Goal: Task Accomplishment & Management: Complete application form

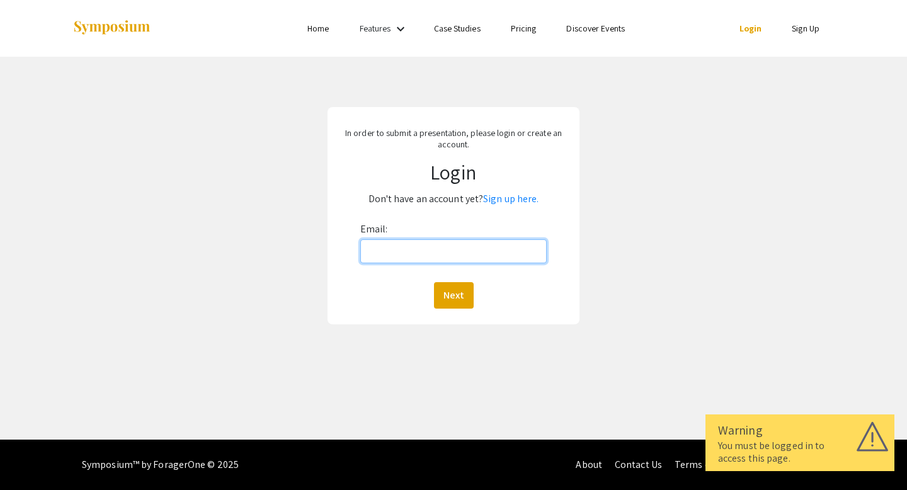
click at [452, 249] on input "Email:" at bounding box center [453, 251] width 187 height 24
type input "[EMAIL_ADDRESS][DOMAIN_NAME]"
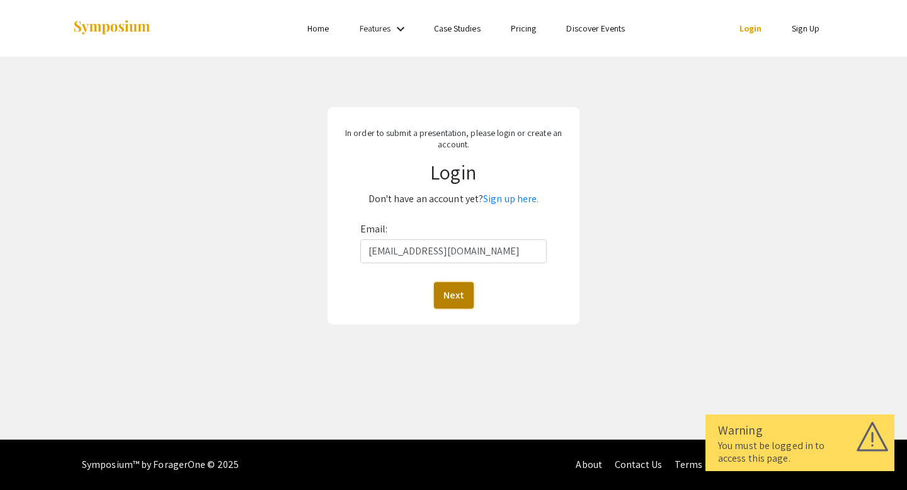
click at [461, 302] on button "Next" at bounding box center [454, 295] width 40 height 26
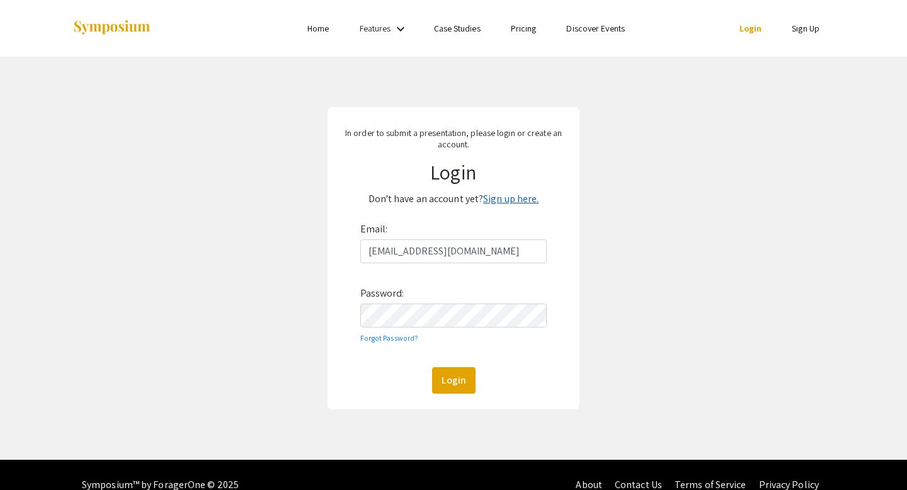
click at [500, 202] on link "Sign up here." at bounding box center [510, 198] width 55 height 13
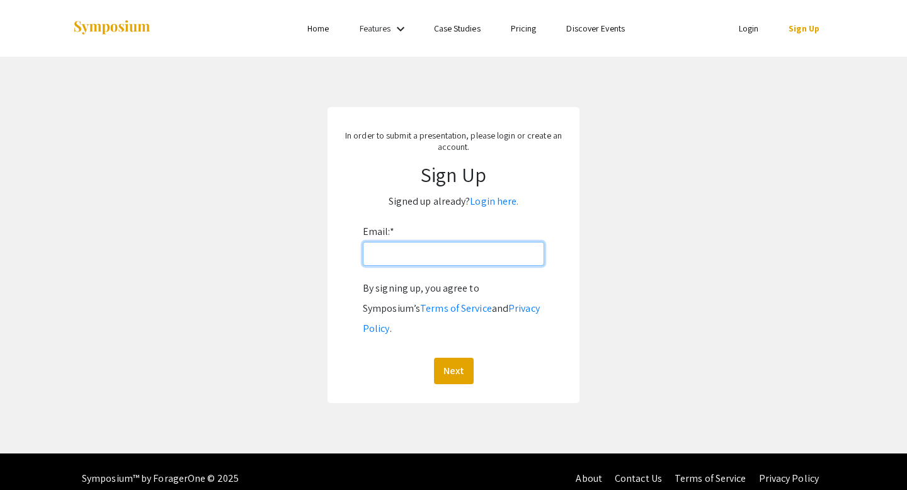
click at [445, 265] on input "Email: *" at bounding box center [453, 254] width 181 height 24
type input "[EMAIL_ADDRESS][DOMAIN_NAME]"
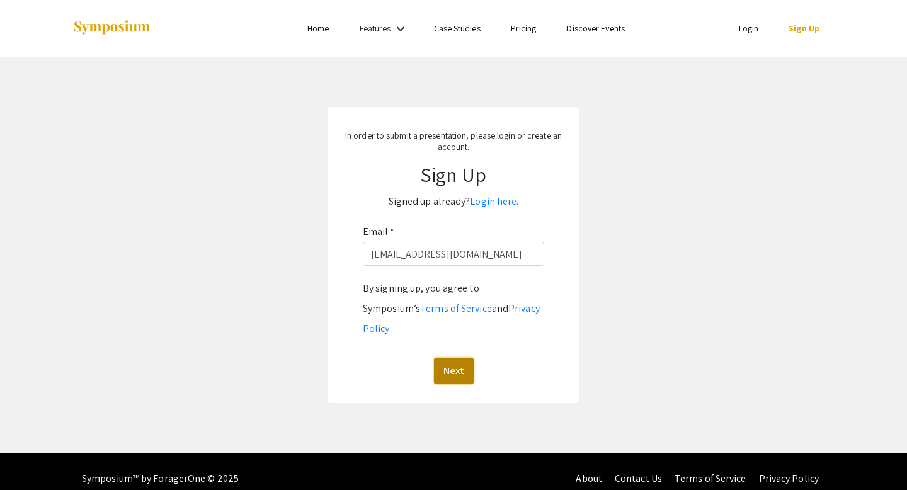
click at [450, 358] on button "Next" at bounding box center [454, 371] width 40 height 26
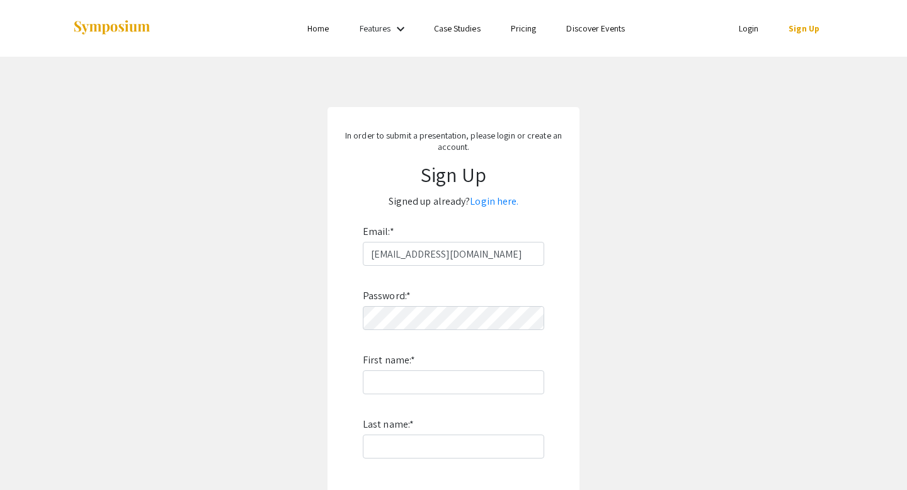
click at [433, 331] on div "Password: * First name: * Last name: * By signing up, you agree to Symposium’s …" at bounding box center [453, 431] width 181 height 331
click at [432, 380] on input "First name: *" at bounding box center [453, 382] width 181 height 24
click at [440, 386] on input "SMsymposium2848" at bounding box center [453, 382] width 181 height 24
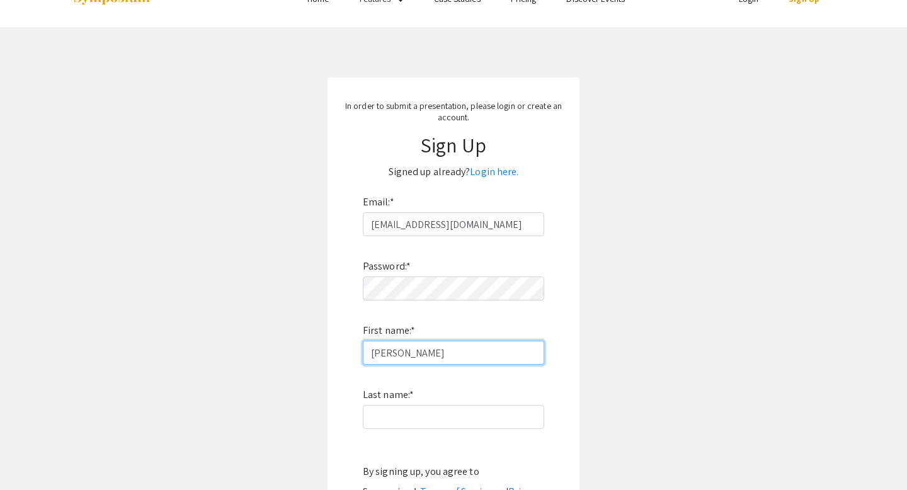
scroll to position [40, 0]
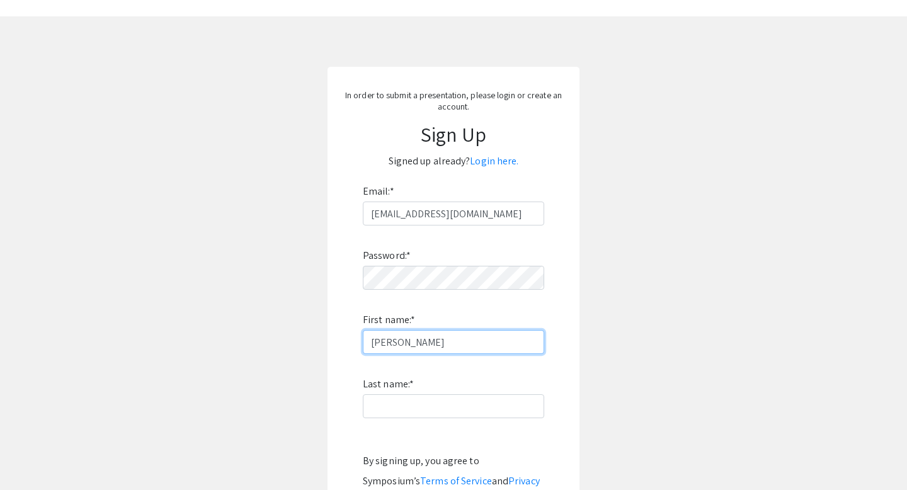
type input "[PERSON_NAME]"
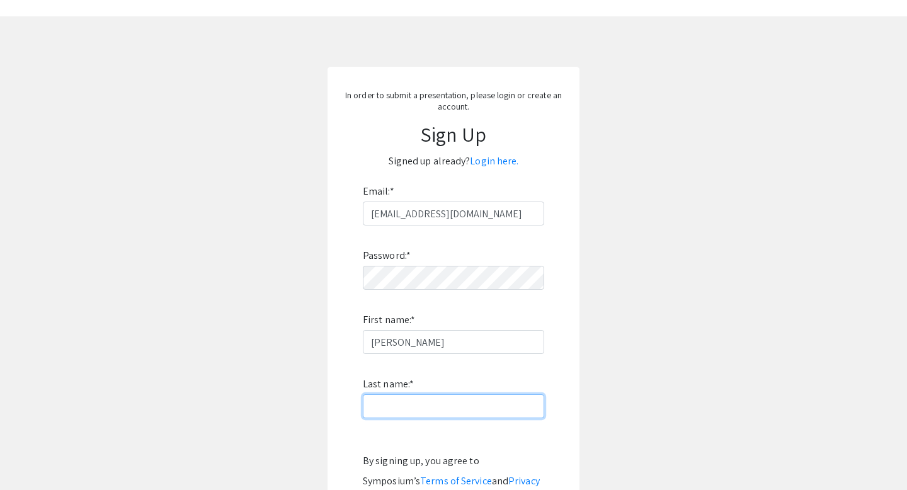
click at [412, 400] on input "Last name: *" at bounding box center [453, 406] width 181 height 24
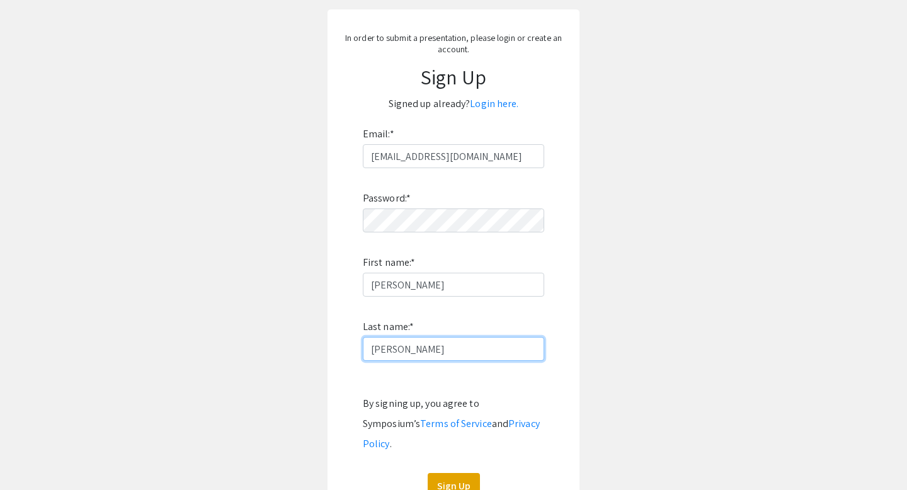
scroll to position [180, 0]
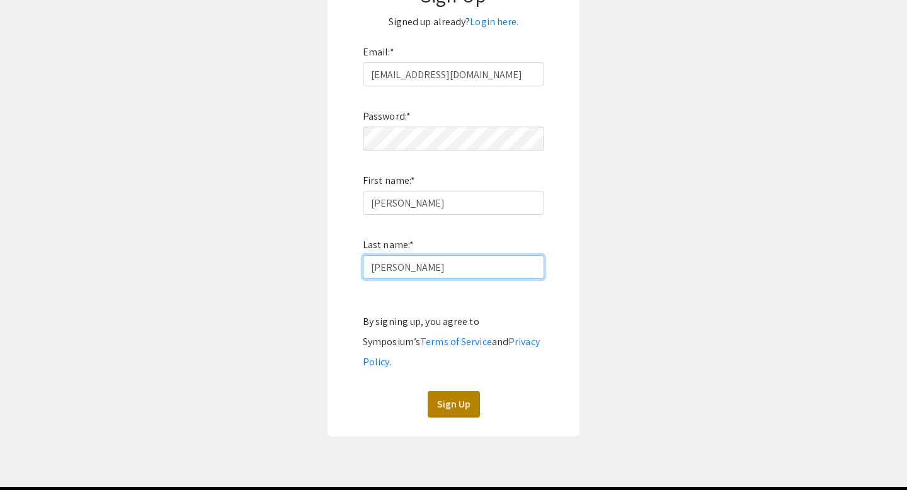
type input "[PERSON_NAME]"
click at [456, 391] on button "Sign Up" at bounding box center [454, 404] width 52 height 26
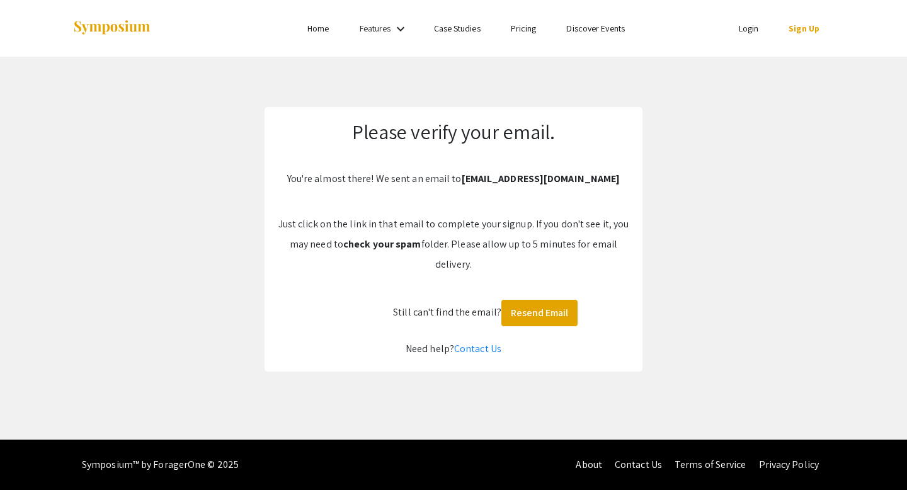
scroll to position [0, 0]
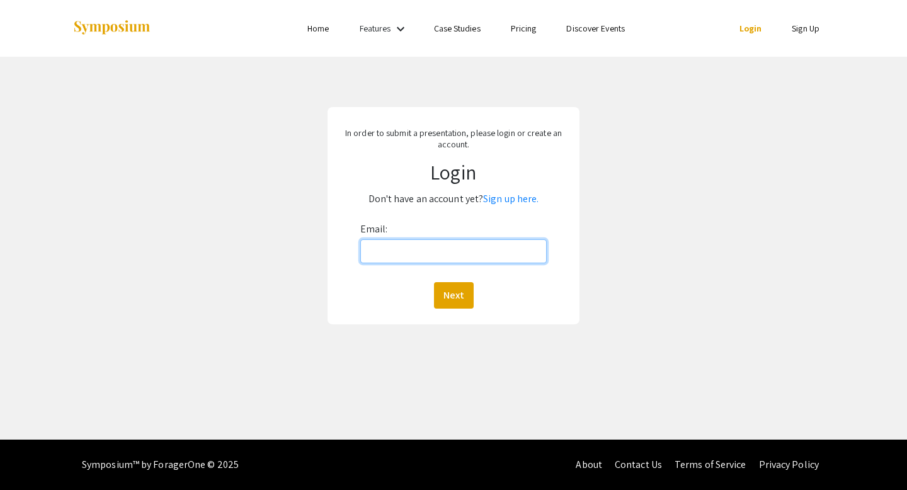
click at [471, 257] on input "Email:" at bounding box center [453, 251] width 187 height 24
type input "[EMAIL_ADDRESS][DOMAIN_NAME]"
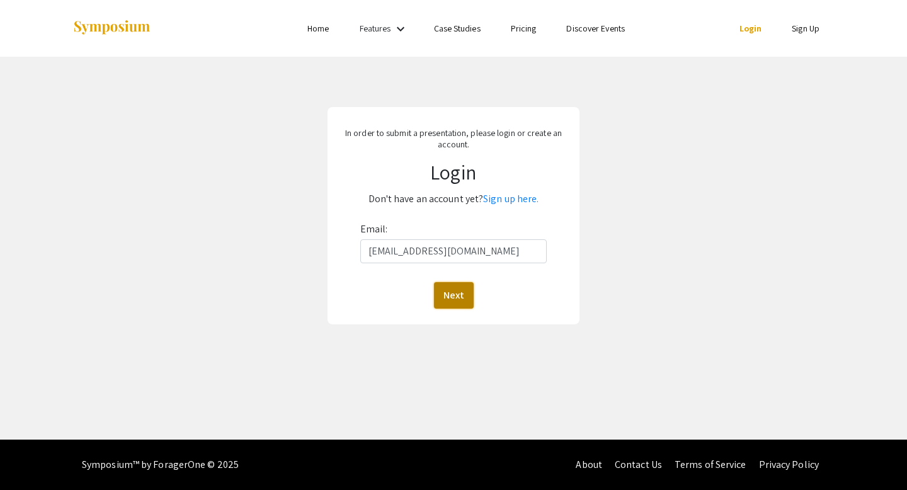
click at [465, 290] on button "Next" at bounding box center [454, 295] width 40 height 26
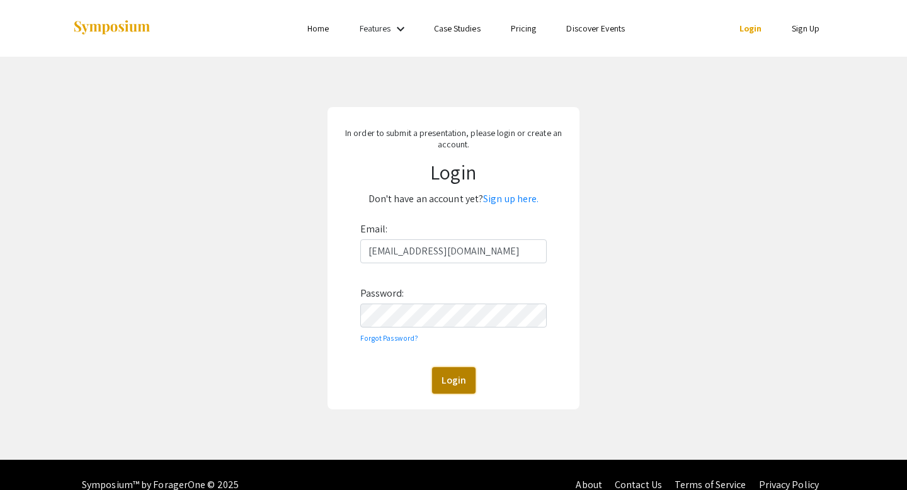
click at [447, 372] on button "Login" at bounding box center [453, 380] width 43 height 26
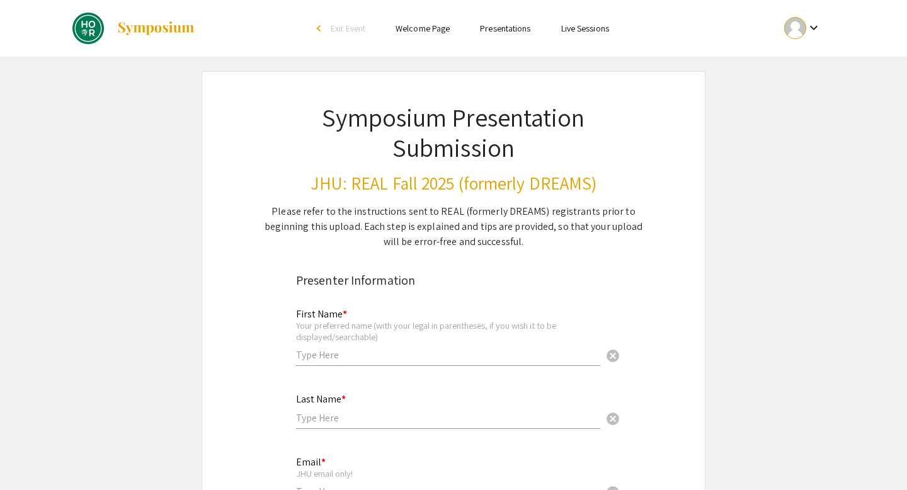
click at [374, 355] on input "text" at bounding box center [448, 354] width 304 height 13
type input "[PERSON_NAME]"
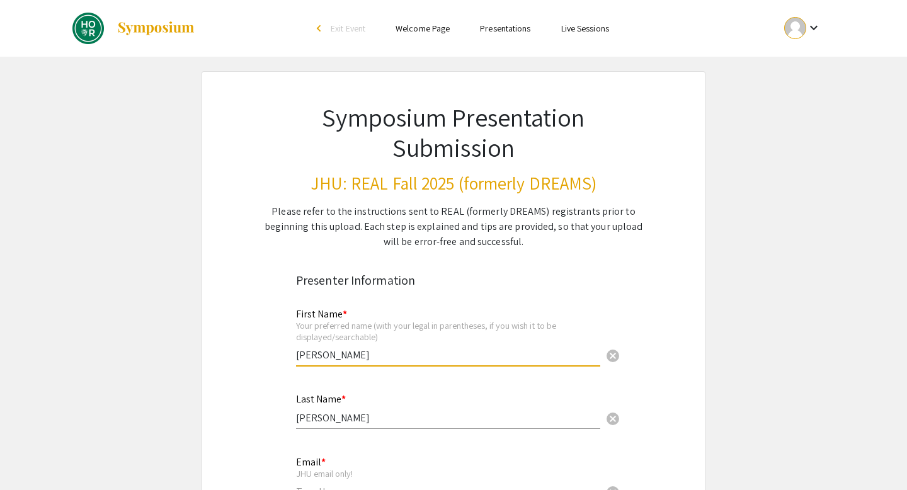
type input "[EMAIL_ADDRESS][DOMAIN_NAME]"
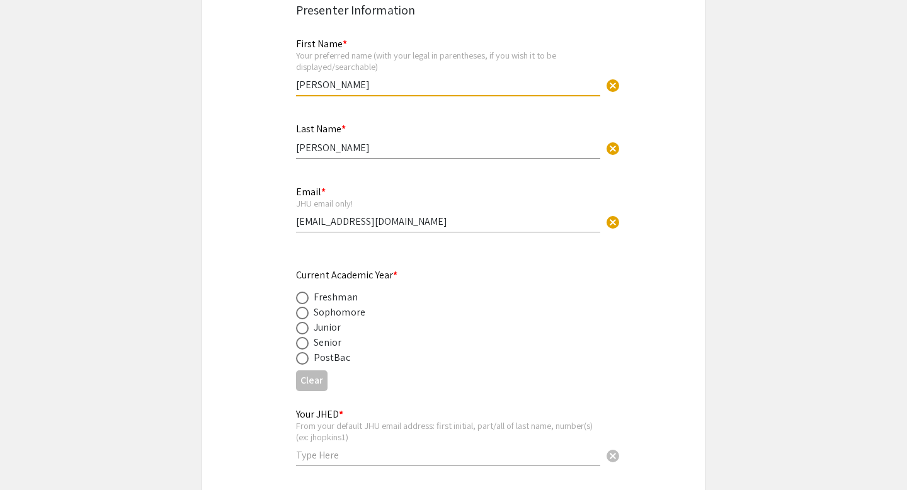
scroll to position [307, 0]
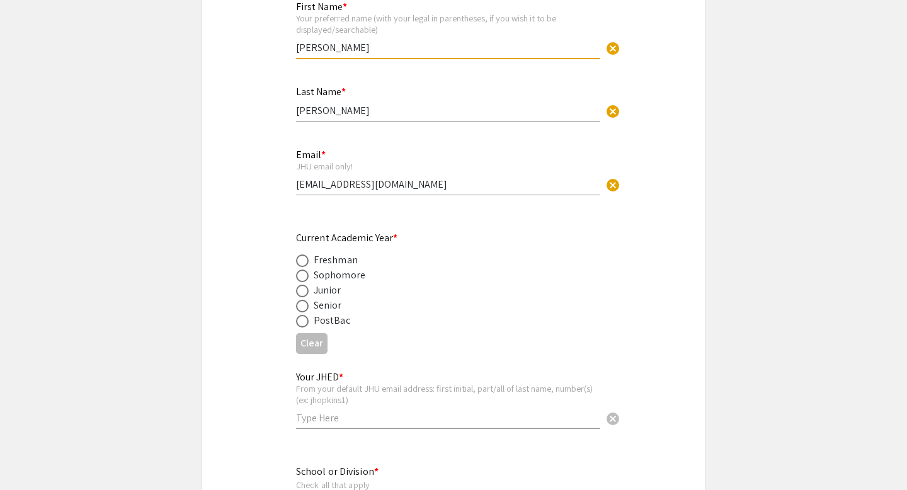
click at [304, 306] on span at bounding box center [302, 306] width 13 height 13
click at [304, 306] on input "radio" at bounding box center [302, 306] width 13 height 13
radio input "true"
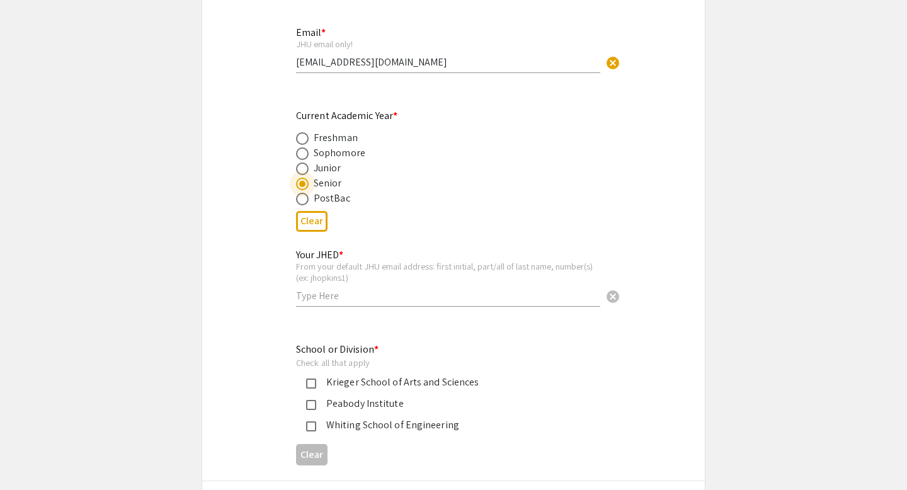
scroll to position [430, 0]
click at [345, 293] on input "text" at bounding box center [448, 295] width 304 height 13
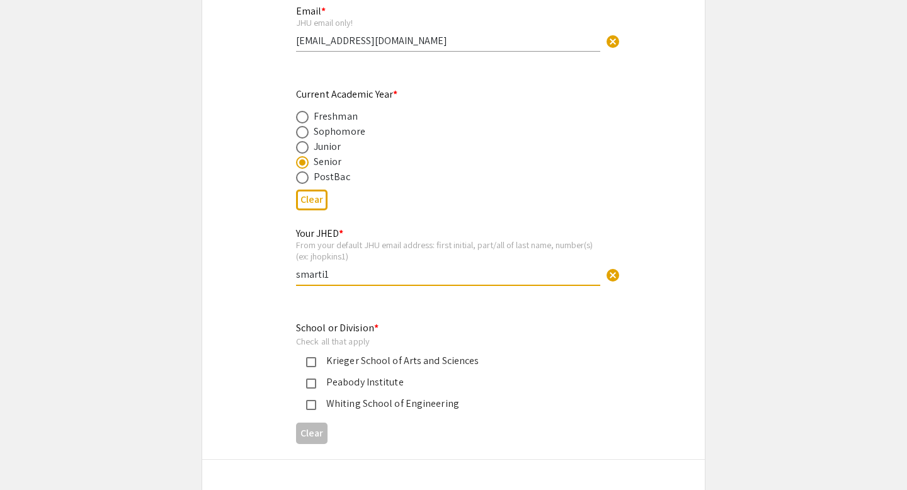
type input "smarti1"
click at [307, 361] on mat-pseudo-checkbox at bounding box center [311, 362] width 10 height 10
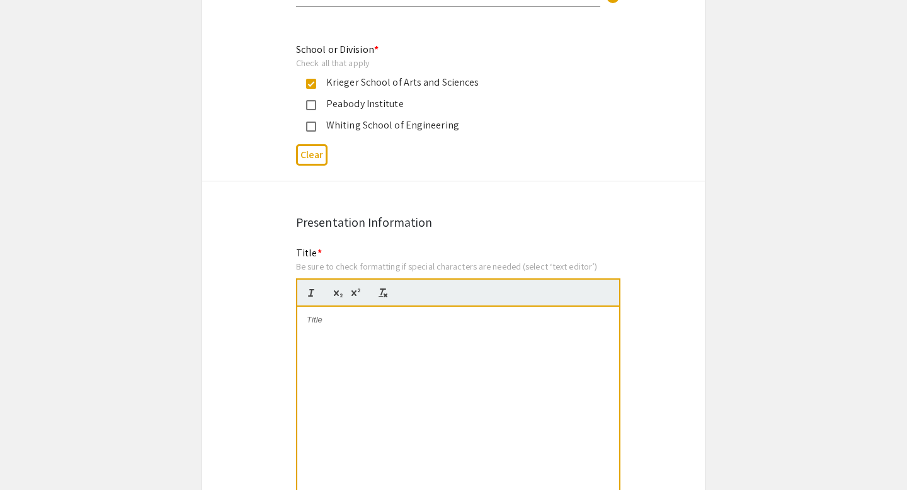
scroll to position [731, 0]
click at [420, 343] on div at bounding box center [458, 400] width 322 height 189
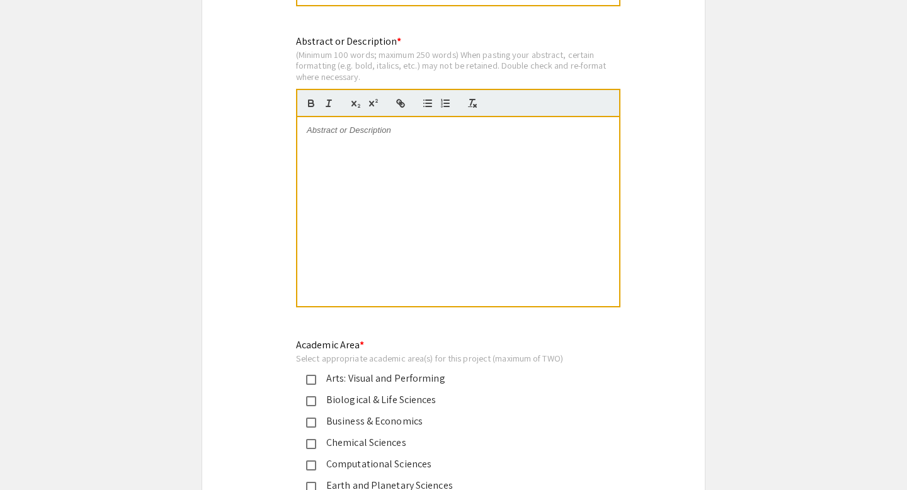
scroll to position [1221, 0]
click at [339, 168] on div at bounding box center [458, 211] width 322 height 189
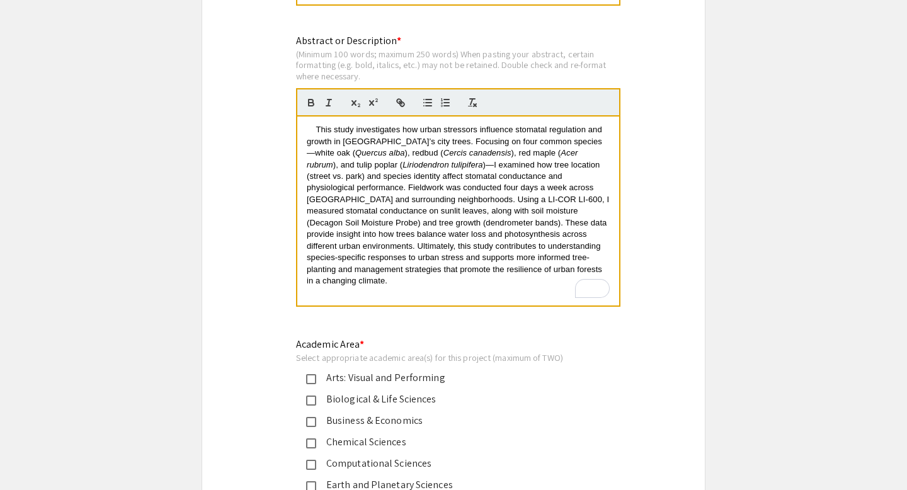
scroll to position [0, 0]
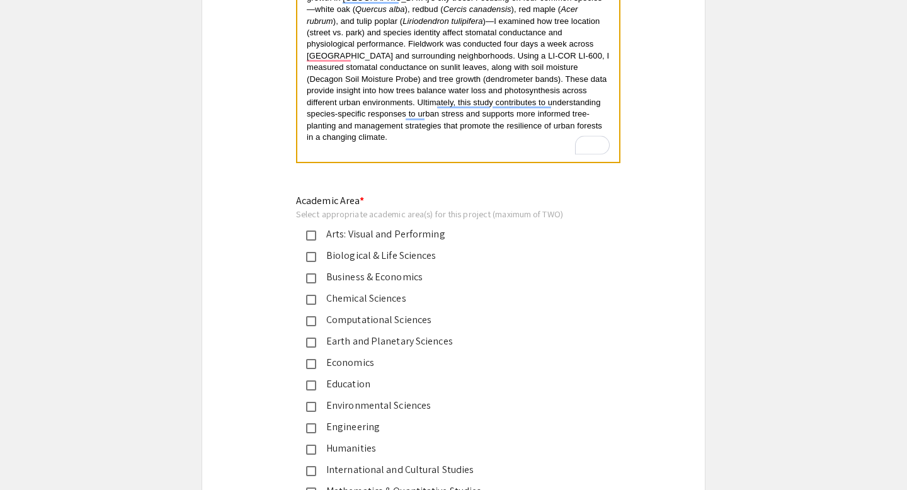
click at [312, 346] on mat-pseudo-checkbox at bounding box center [311, 343] width 10 height 10
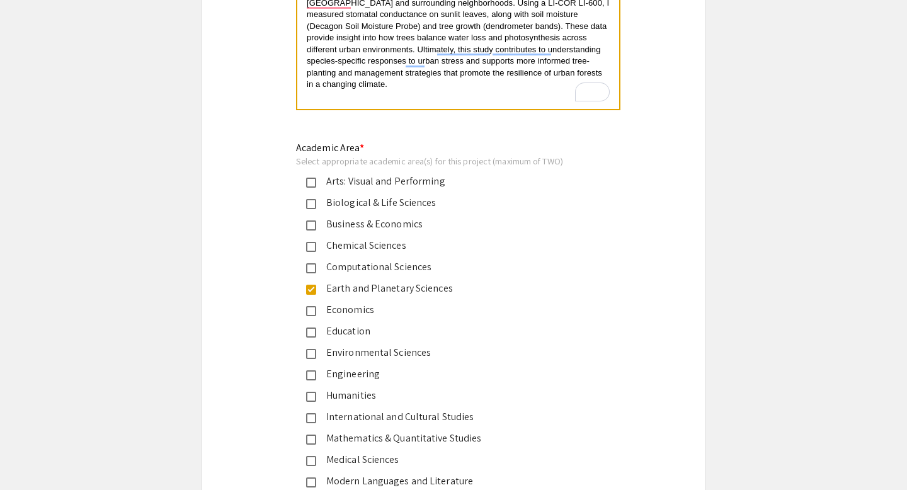
scroll to position [1433, 0]
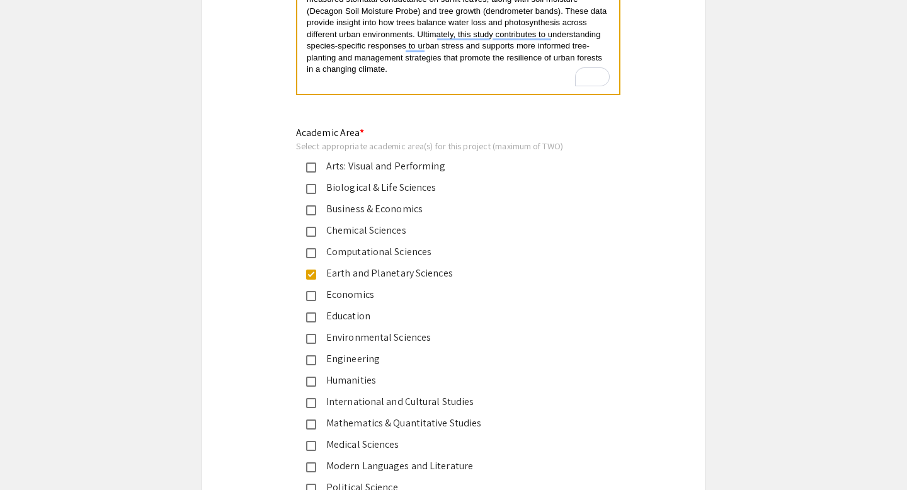
click at [312, 342] on mat-pseudo-checkbox at bounding box center [311, 339] width 10 height 10
click at [311, 275] on mat-pseudo-checkbox at bounding box center [311, 275] width 10 height 10
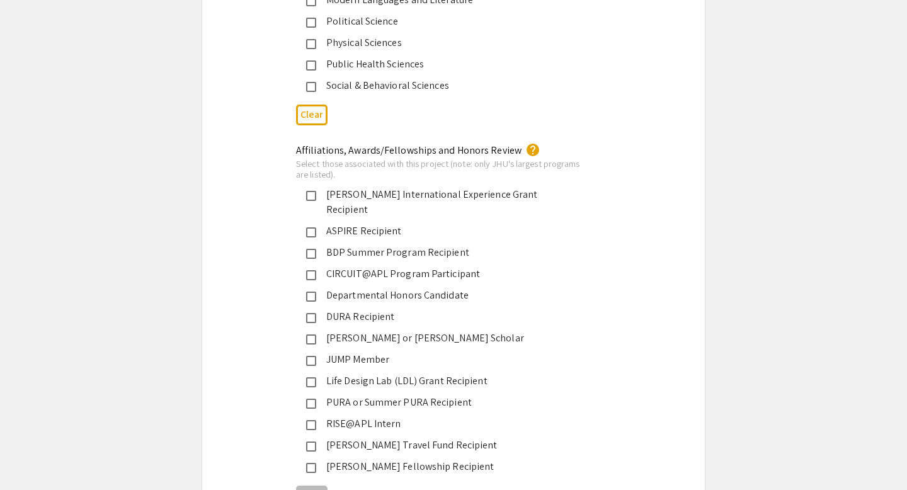
scroll to position [1899, 0]
click at [310, 398] on mat-pseudo-checkbox at bounding box center [311, 403] width 10 height 10
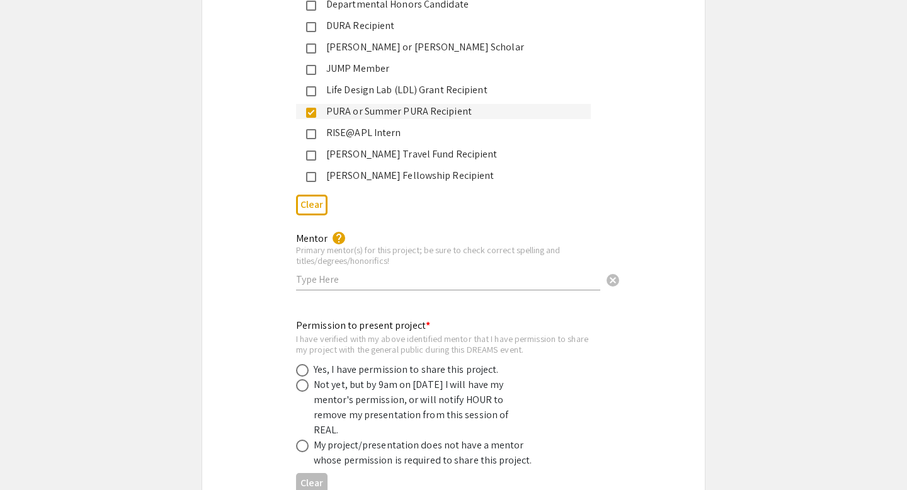
scroll to position [2191, 0]
click at [343, 272] on input "text" at bounding box center [448, 278] width 304 height 13
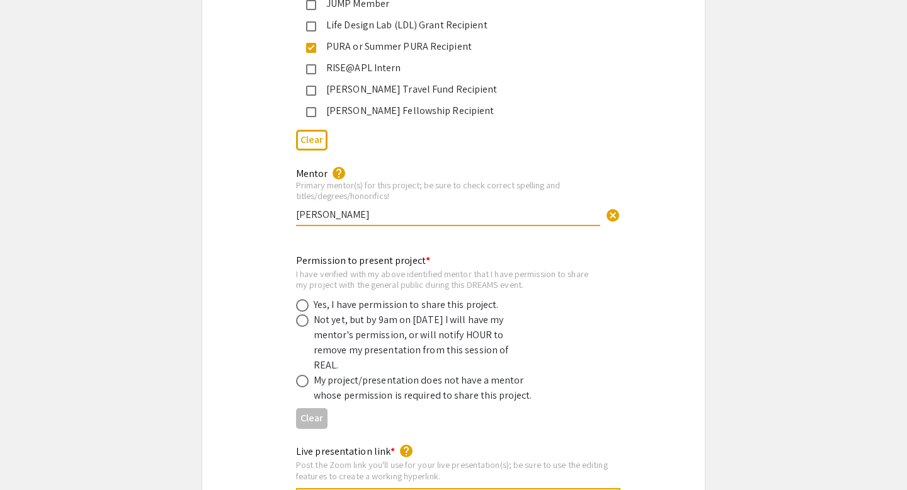
scroll to position [2257, 0]
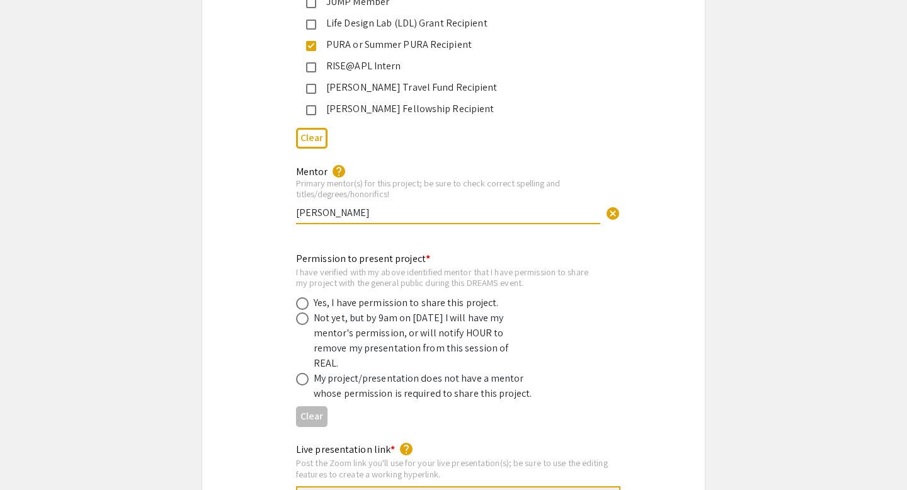
type input "[PERSON_NAME]"
click at [306, 297] on span at bounding box center [302, 303] width 13 height 13
click at [306, 297] on input "radio" at bounding box center [302, 303] width 13 height 13
radio input "true"
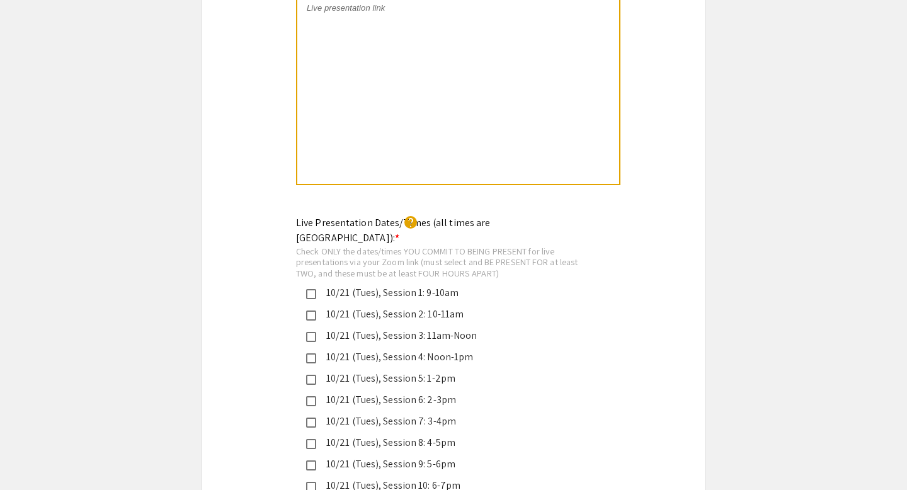
scroll to position [2797, 0]
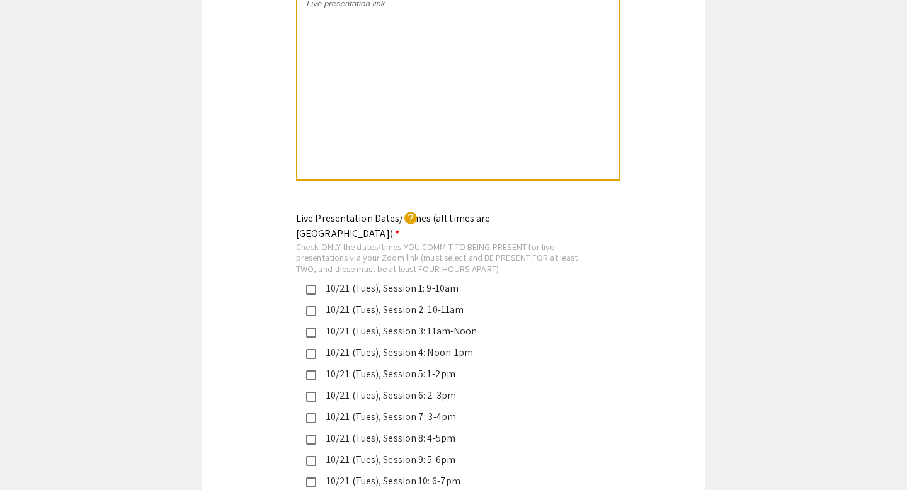
click at [384, 324] on div "10/21 (Tues), Session 3: 11am-Noon" at bounding box center [448, 331] width 265 height 15
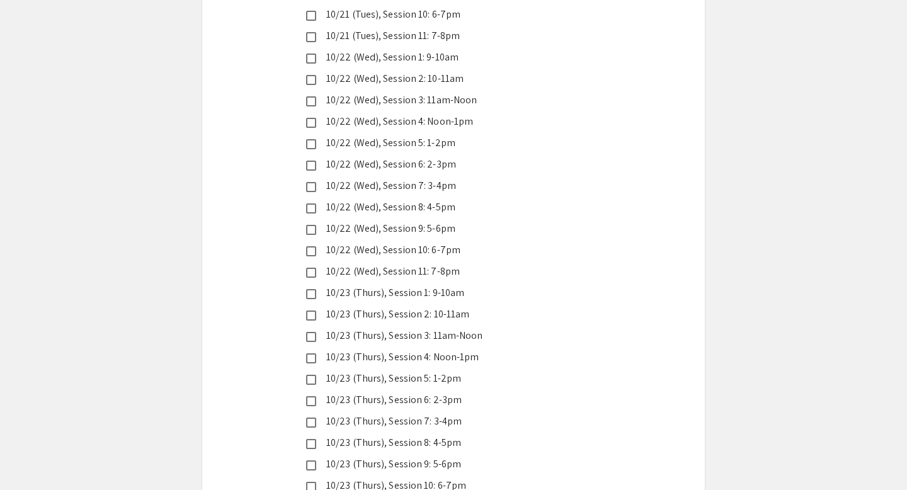
scroll to position [3264, 0]
click at [447, 435] on div "10/23 (Thurs), Session 8: 4-5pm" at bounding box center [448, 442] width 265 height 15
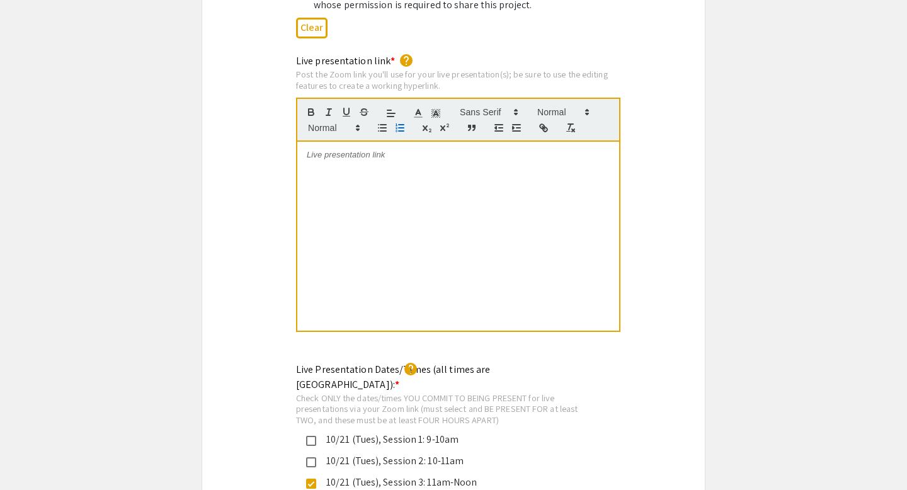
scroll to position [2661, 0]
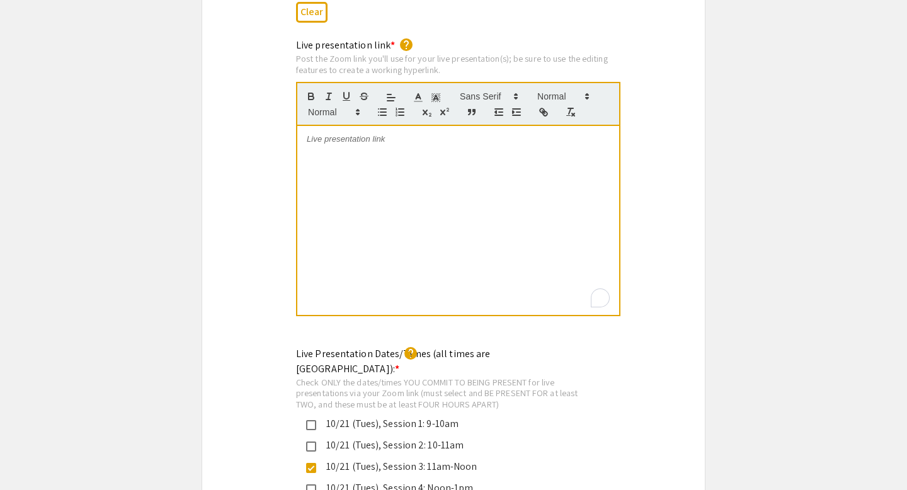
click at [372, 136] on div "To enrich screen reader interactions, please activate Accessibility in Grammarl…" at bounding box center [458, 220] width 322 height 189
drag, startPoint x: 349, startPoint y: 113, endPoint x: 464, endPoint y: 121, distance: 115.6
click at [464, 134] on p "Session 3: [URL][DOMAIN_NAME][SECURITY_DATA]" at bounding box center [458, 139] width 303 height 11
click at [544, 112] on icon "button" at bounding box center [545, 114] width 4 height 4
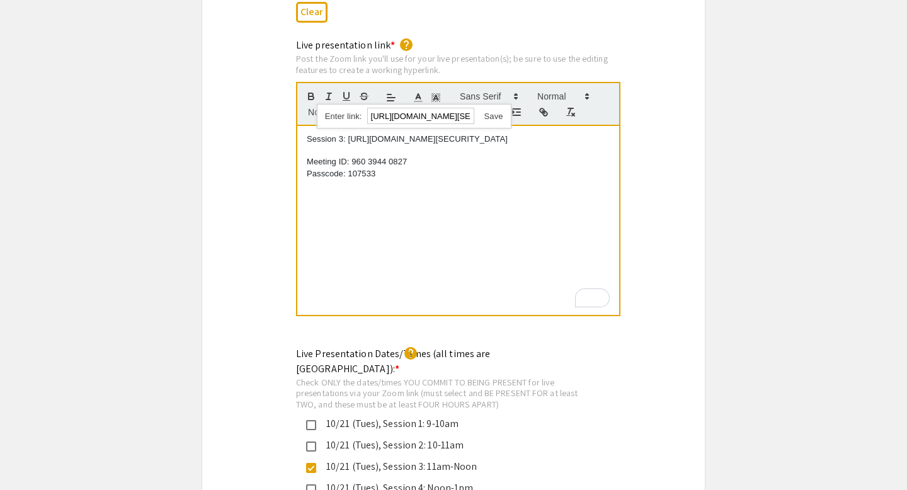
click at [496, 112] on link at bounding box center [488, 116] width 29 height 9
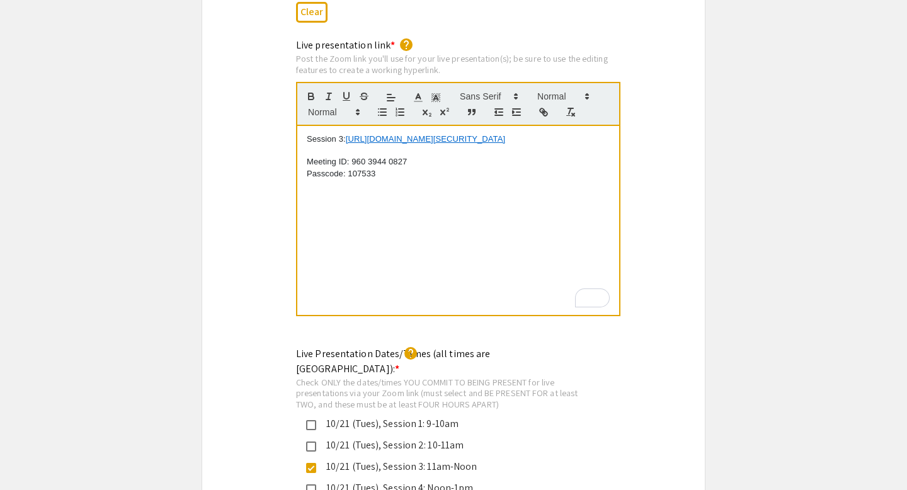
click at [403, 170] on div "Session 3: [URL][DOMAIN_NAME][SECURITY_DATA] Meeting ID: 960 3944 0827 Passcode…" at bounding box center [458, 220] width 322 height 189
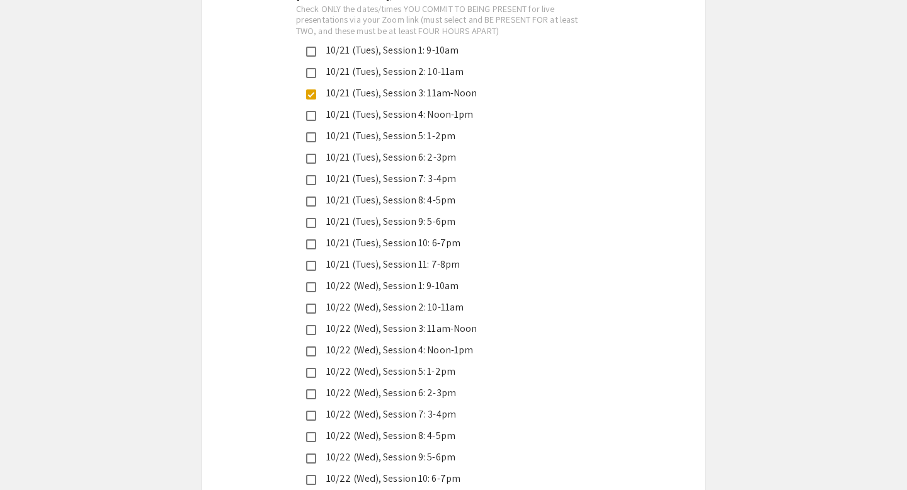
scroll to position [3042, 0]
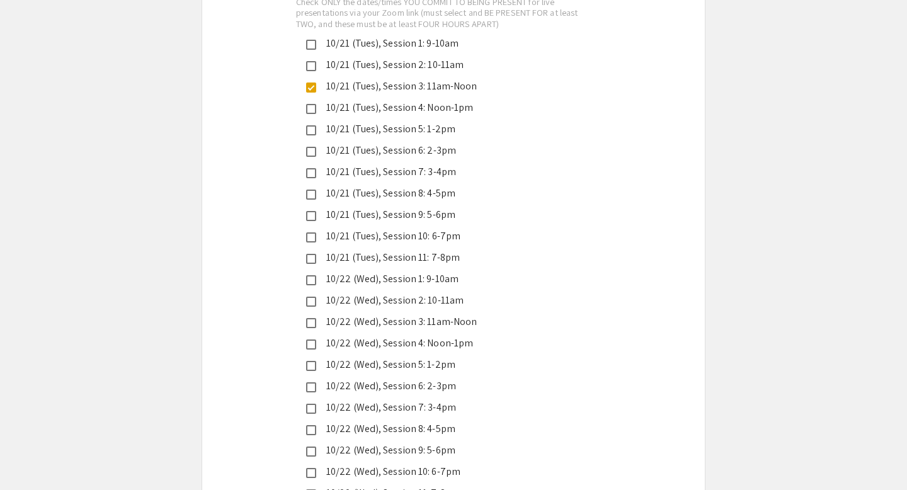
click at [312, 425] on mat-pseudo-checkbox at bounding box center [311, 430] width 10 height 10
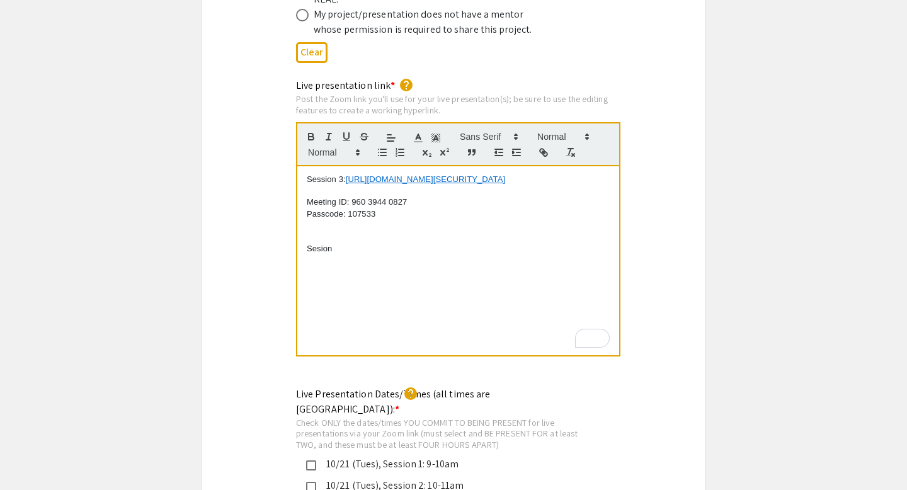
scroll to position [2609, 0]
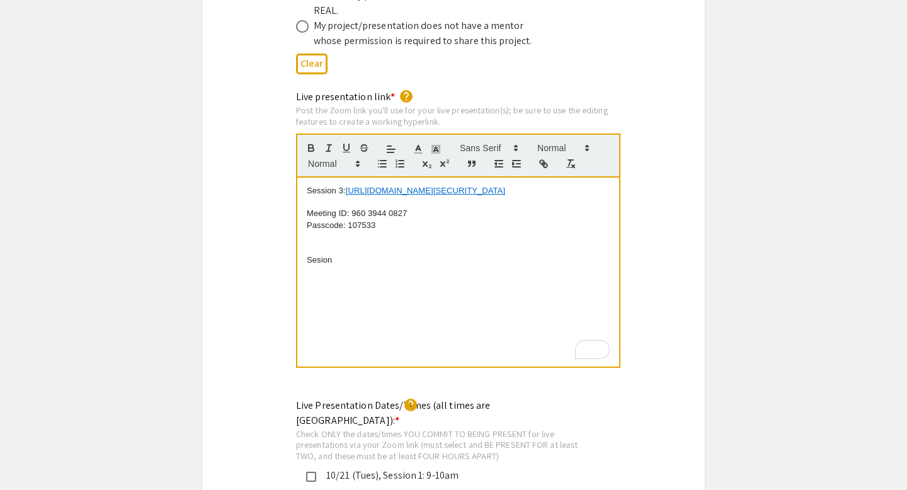
click at [307, 185] on p "Session 3: [URL][DOMAIN_NAME][SECURITY_DATA]" at bounding box center [458, 190] width 303 height 11
click at [308, 255] on p "Sesion" at bounding box center [458, 260] width 303 height 11
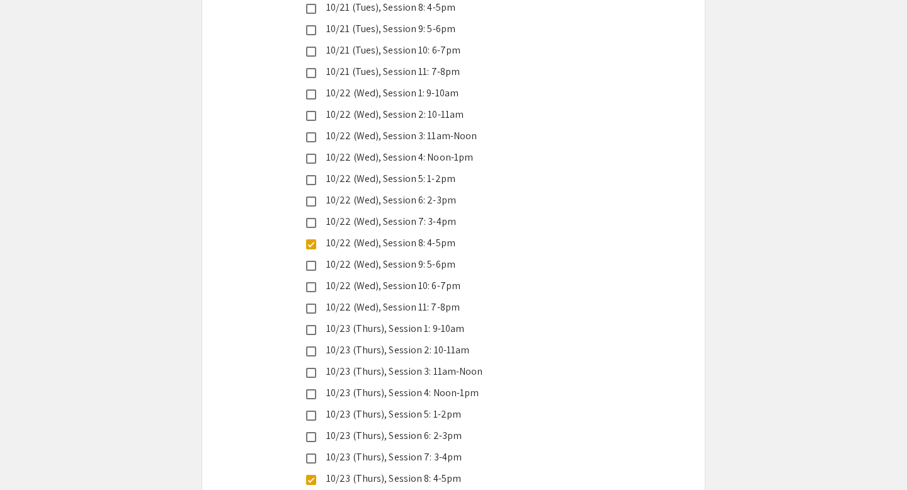
scroll to position [3229, 0]
click at [311, 238] on mat-pseudo-checkbox at bounding box center [311, 243] width 10 height 10
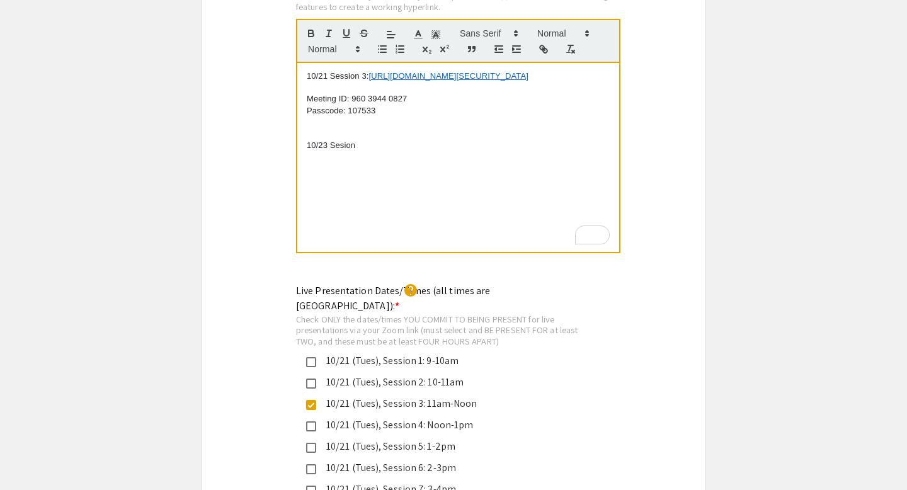
scroll to position [2715, 0]
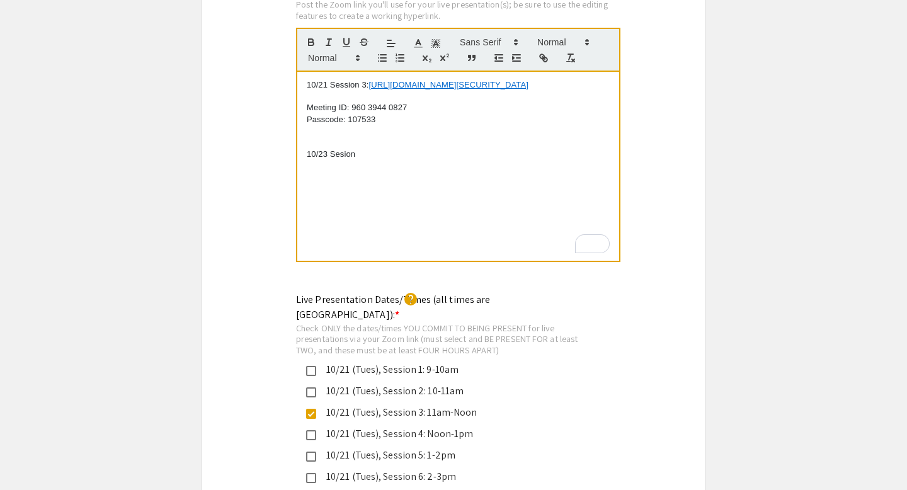
click at [381, 149] on p "10/23 Sesion" at bounding box center [458, 154] width 303 height 11
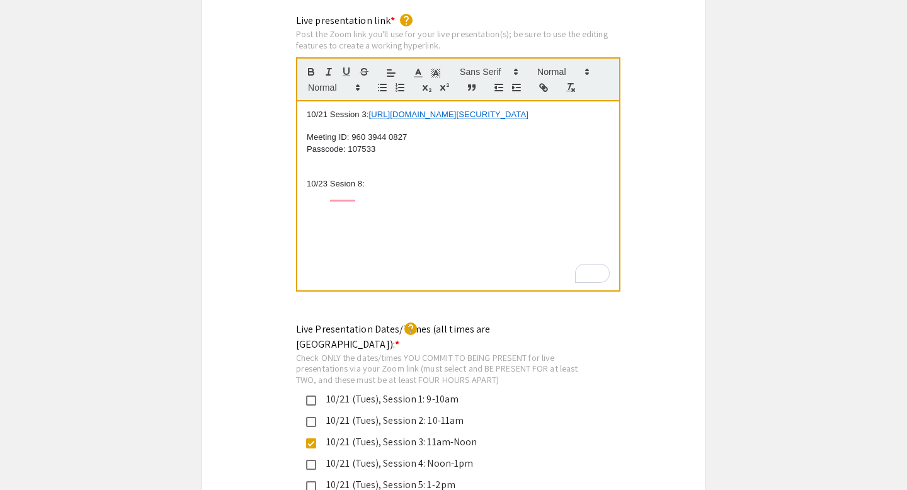
scroll to position [0, 0]
drag, startPoint x: 366, startPoint y: 169, endPoint x: 471, endPoint y: 178, distance: 105.6
click at [471, 178] on p "10/23 Sesion 8: [URL][DOMAIN_NAME][SECURITY_DATA]" at bounding box center [458, 183] width 303 height 11
click at [541, 82] on icon "button" at bounding box center [543, 87] width 11 height 11
type input "[URL][DOMAIN_NAME][SECURITY_DATA]"
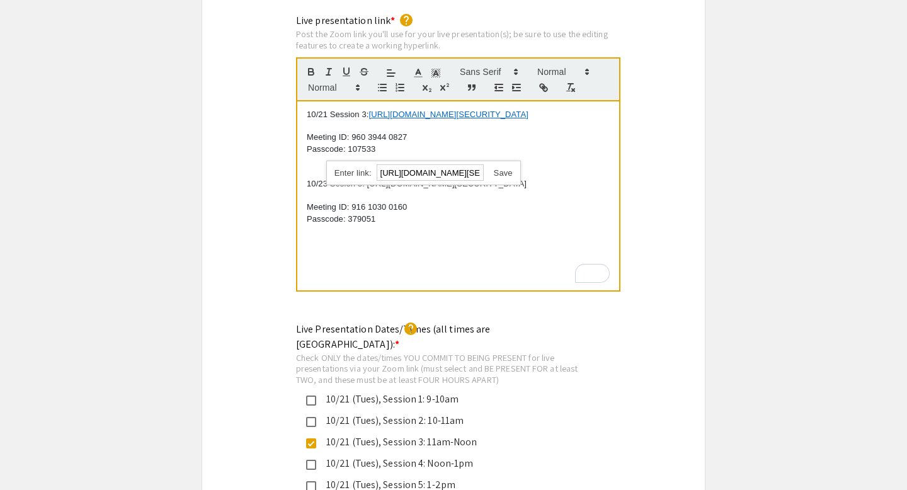
click at [502, 168] on link at bounding box center [498, 172] width 29 height 9
click at [327, 120] on p "To enrich screen reader interactions, please activate Accessibility in Grammarl…" at bounding box center [458, 125] width 303 height 11
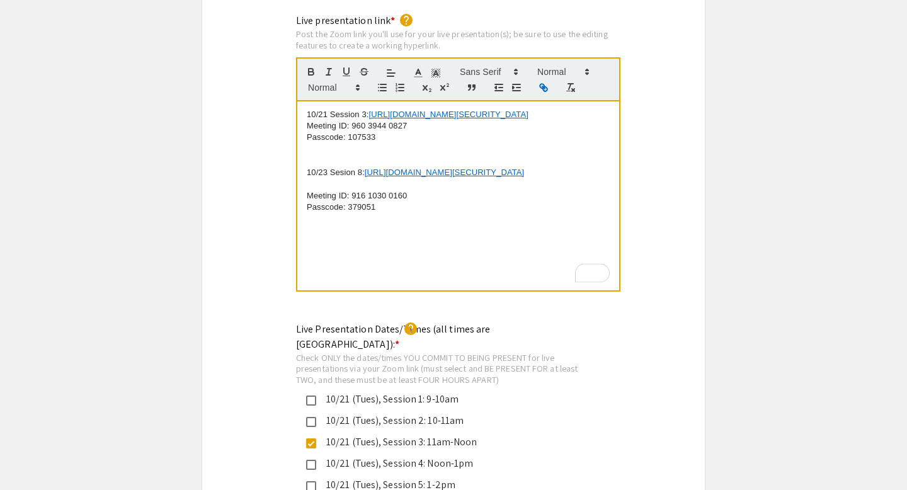
click at [316, 178] on p "To enrich screen reader interactions, please activate Accessibility in Grammarl…" at bounding box center [458, 183] width 303 height 11
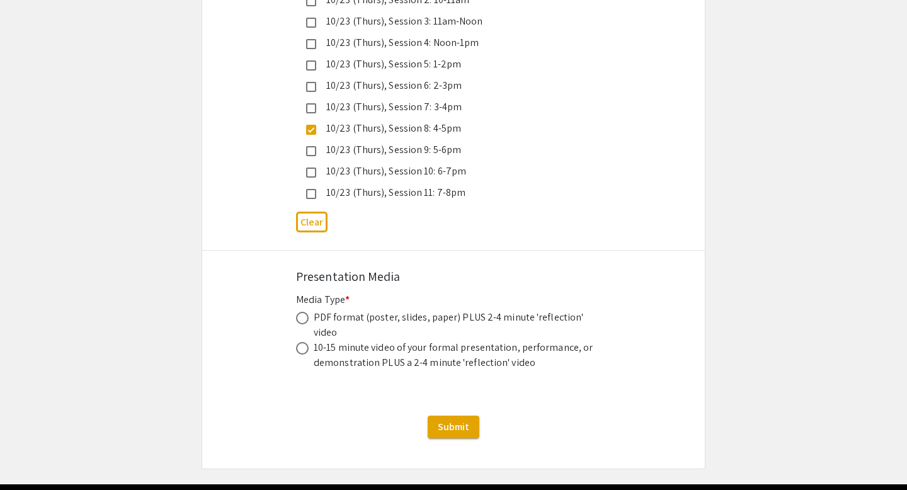
scroll to position [3577, 0]
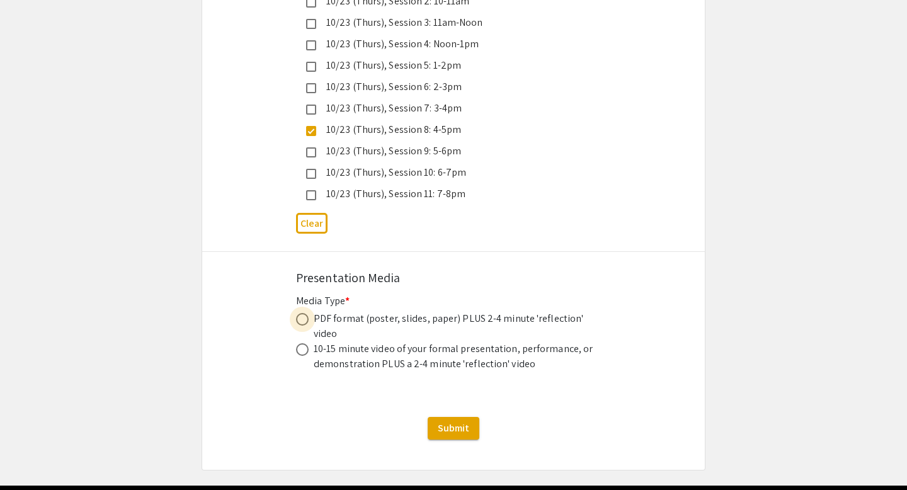
click at [304, 313] on span at bounding box center [302, 319] width 13 height 13
click at [304, 313] on input "radio" at bounding box center [302, 319] width 13 height 13
radio input "true"
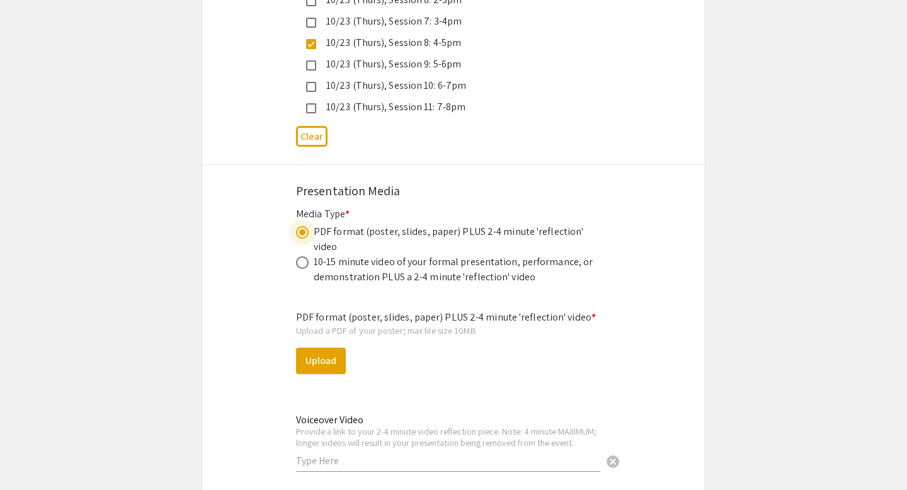
scroll to position [3661, 0]
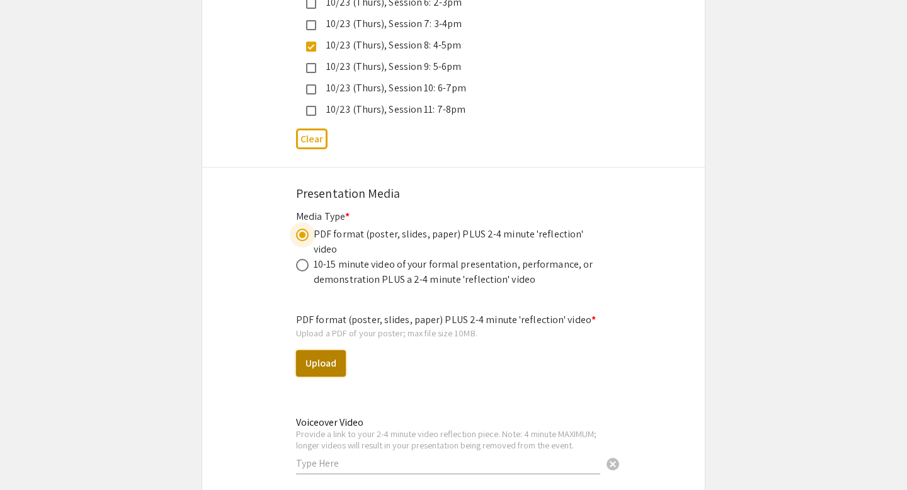
click at [333, 350] on button "Upload" at bounding box center [321, 363] width 50 height 26
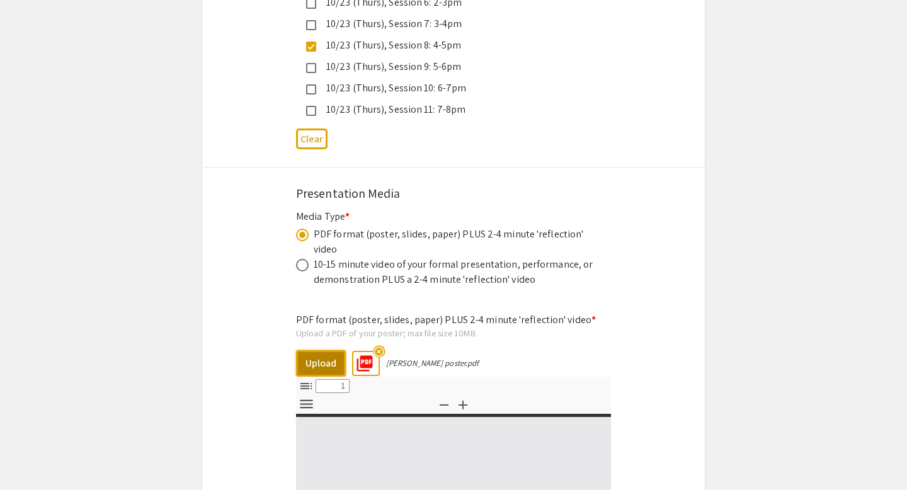
select select "custom"
type input "0"
select select "custom"
type input "1"
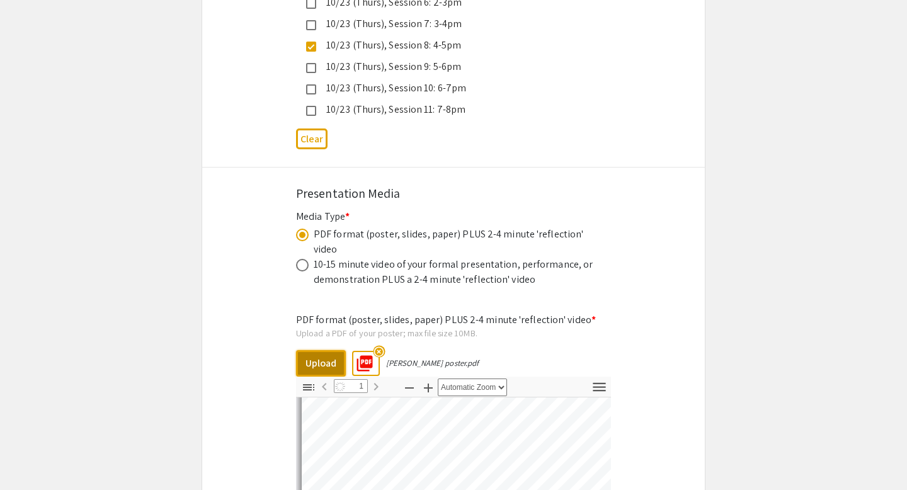
scroll to position [33, 0]
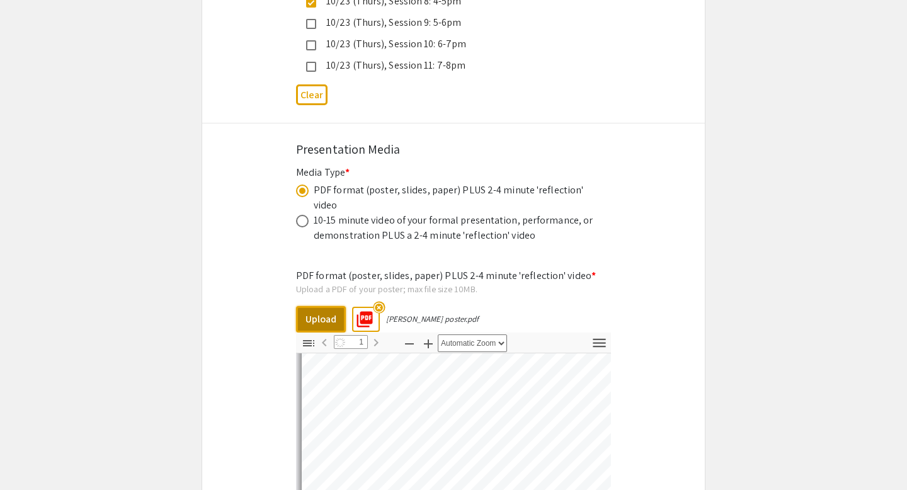
select select "auto"
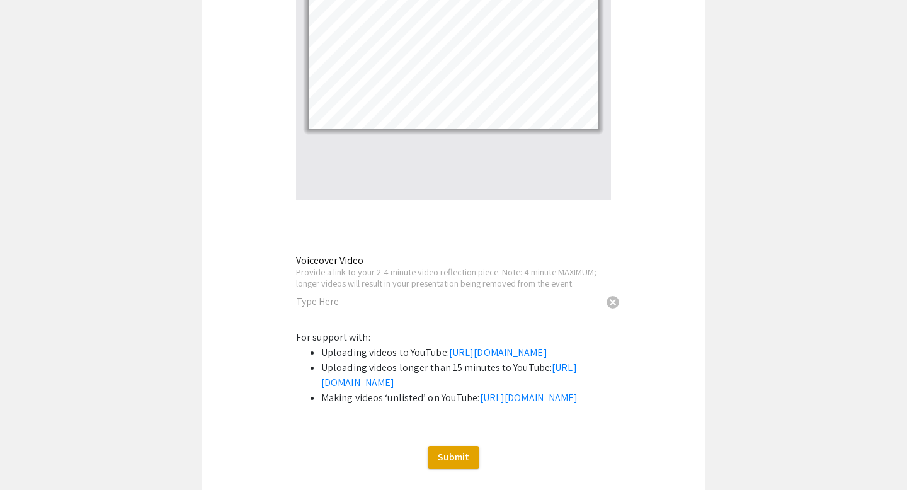
scroll to position [4159, 0]
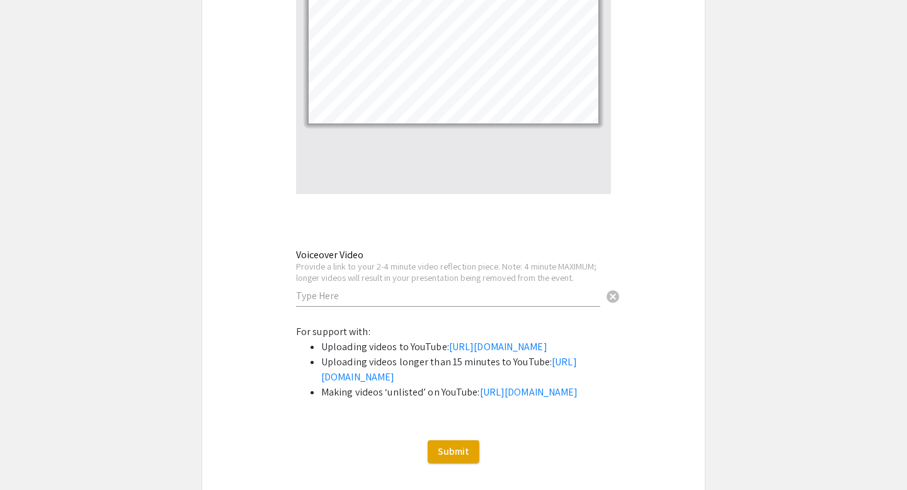
click at [369, 261] on div "Voiceover Video Provide a link to your 2-4 minute video reflection piece. Note:…" at bounding box center [448, 272] width 304 height 70
paste input "[URL][DOMAIN_NAME]"
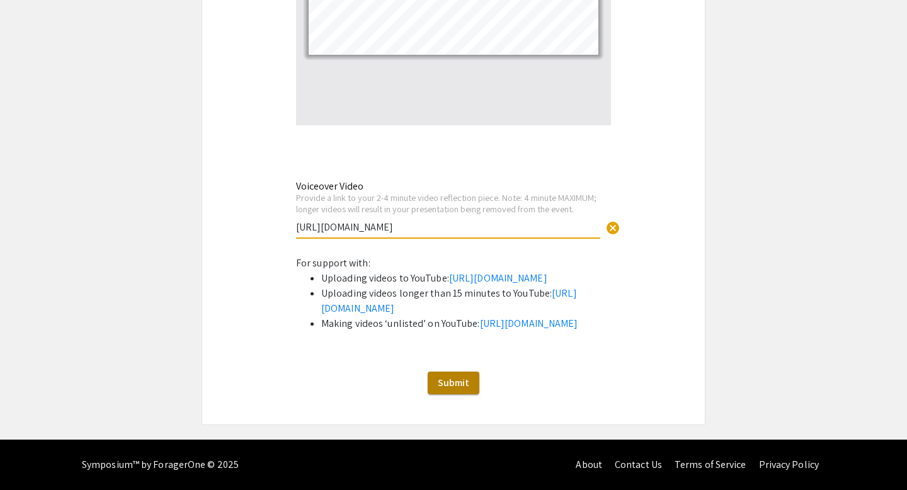
scroll to position [4240, 0]
type input "[URL][DOMAIN_NAME]"
click at [454, 389] on span "Submit" at bounding box center [454, 382] width 32 height 13
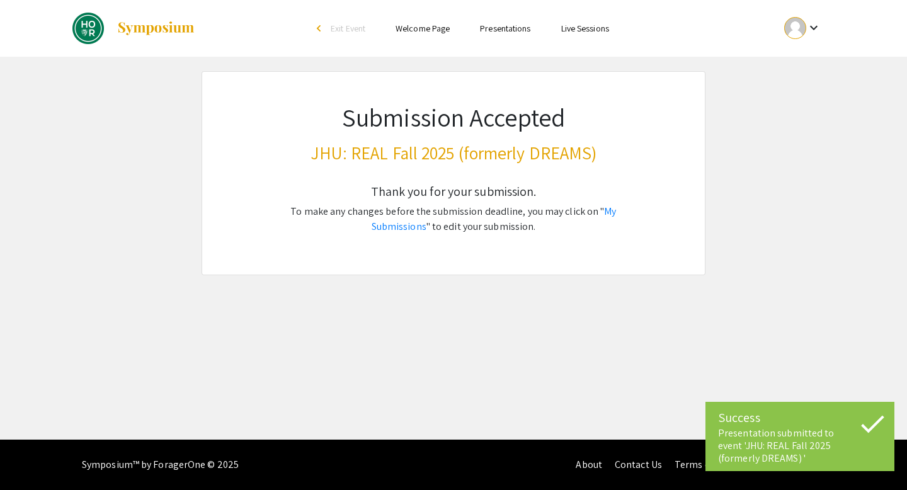
scroll to position [0, 0]
